Goal: Check status: Check status

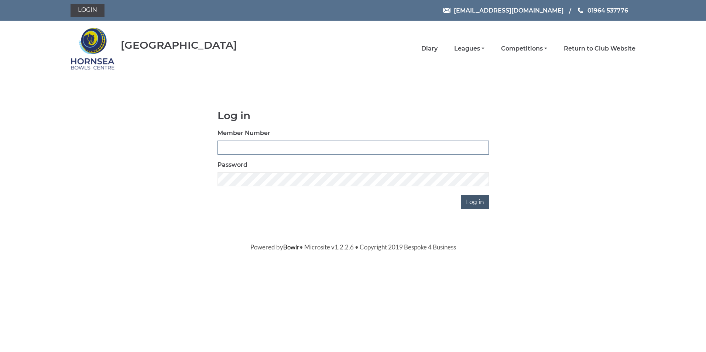
type input "0320"
click at [475, 200] on input "Log in" at bounding box center [475, 202] width 28 height 14
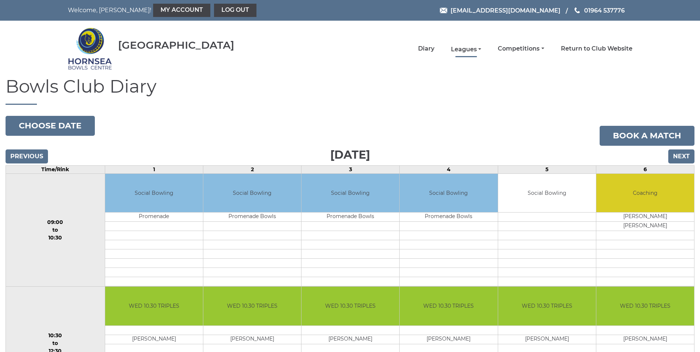
click at [464, 49] on link "Leagues" at bounding box center [466, 49] width 30 height 8
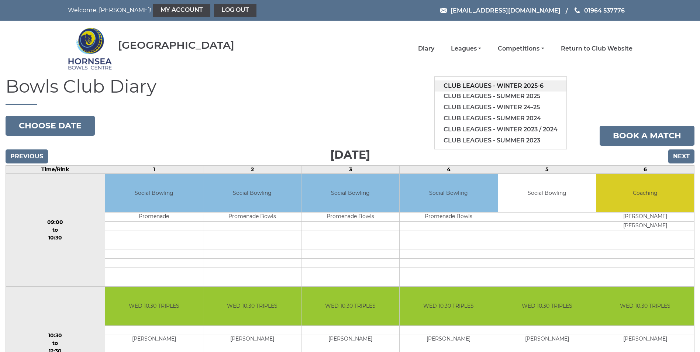
click at [487, 84] on link "Club leagues - Winter 2025-6" at bounding box center [501, 85] width 132 height 11
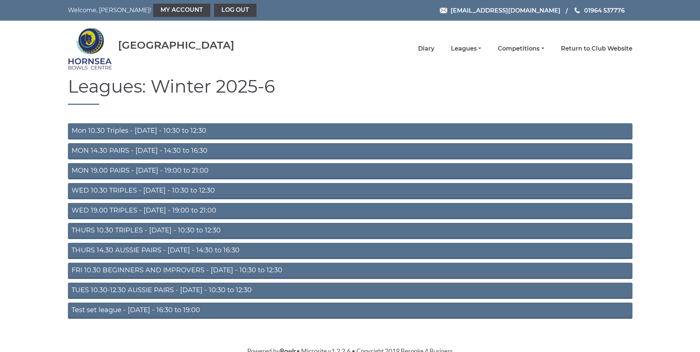
click at [155, 210] on link "WED 19.00 TRIPLES - Wednesday - 19:00 to 21:00" at bounding box center [350, 211] width 565 height 16
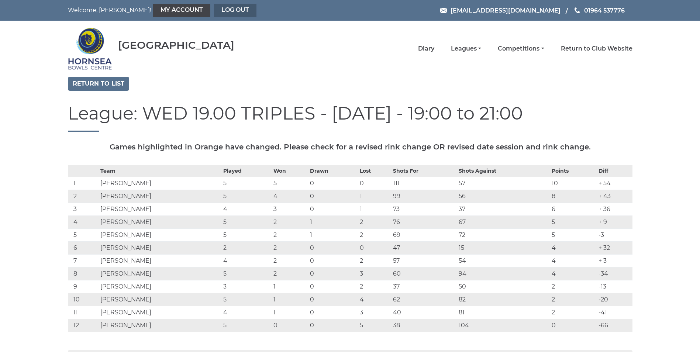
click at [214, 8] on link "Log out" at bounding box center [235, 10] width 42 height 13
